Goal: Task Accomplishment & Management: Complete application form

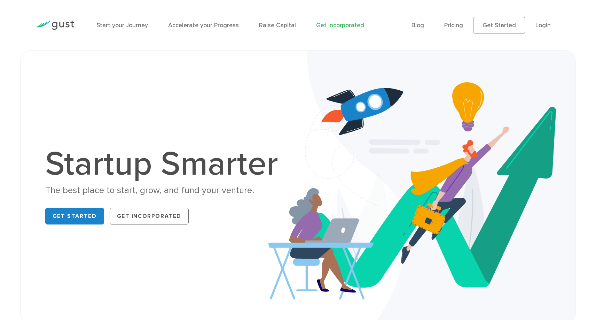
click at [337, 27] on link "Get Incorporated" at bounding box center [340, 25] width 48 height 7
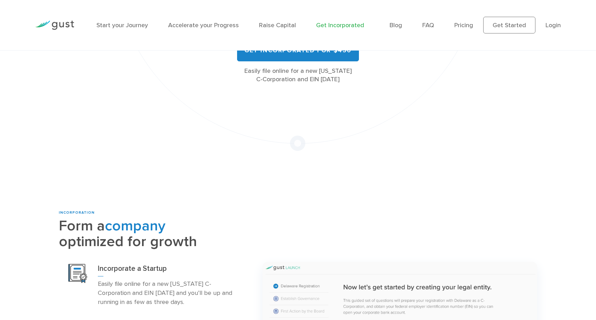
scroll to position [178, 0]
click at [52, 27] on img at bounding box center [54, 25] width 39 height 9
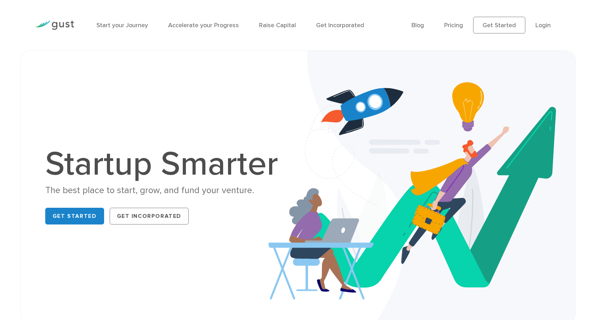
click at [130, 19] on div "Start your Journey Accelerate your Progress Raise Capital Get Incorporated" at bounding box center [248, 25] width 315 height 30
